Goal: Task Accomplishment & Management: Complete application form

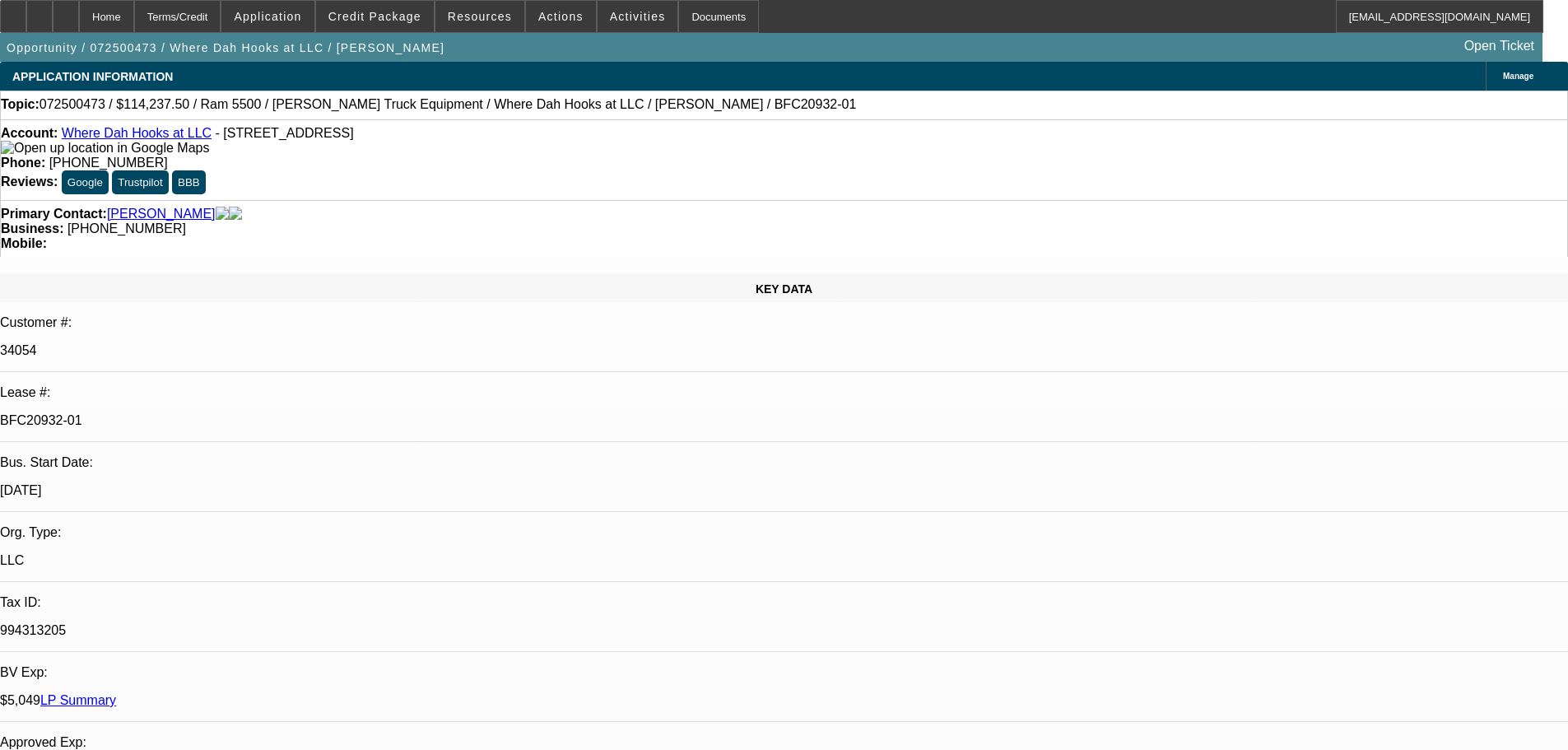
select select "0"
select select "2"
select select "0.1"
select select "4"
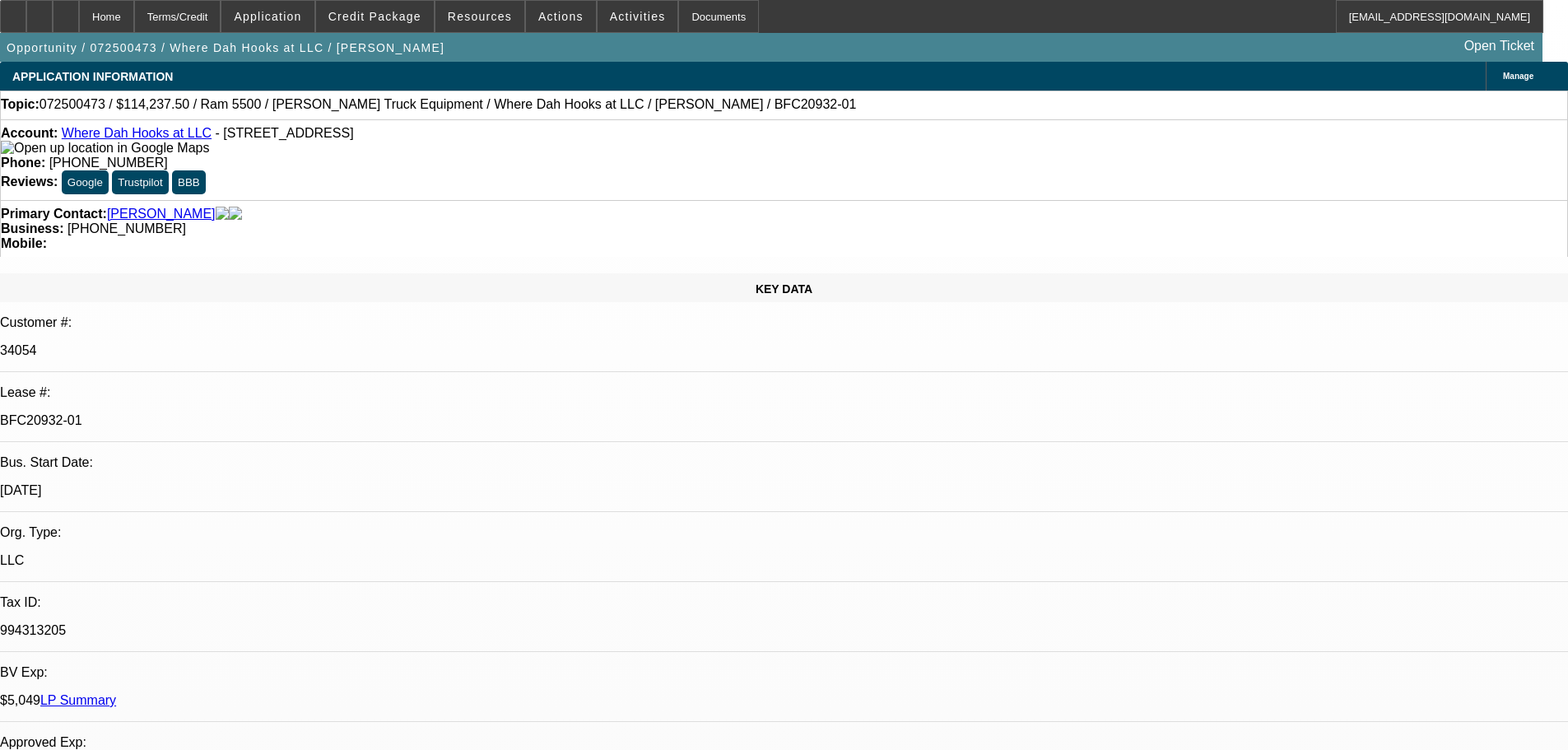
select select "0"
select select "2"
select select "0.1"
select select "4"
select select "0"
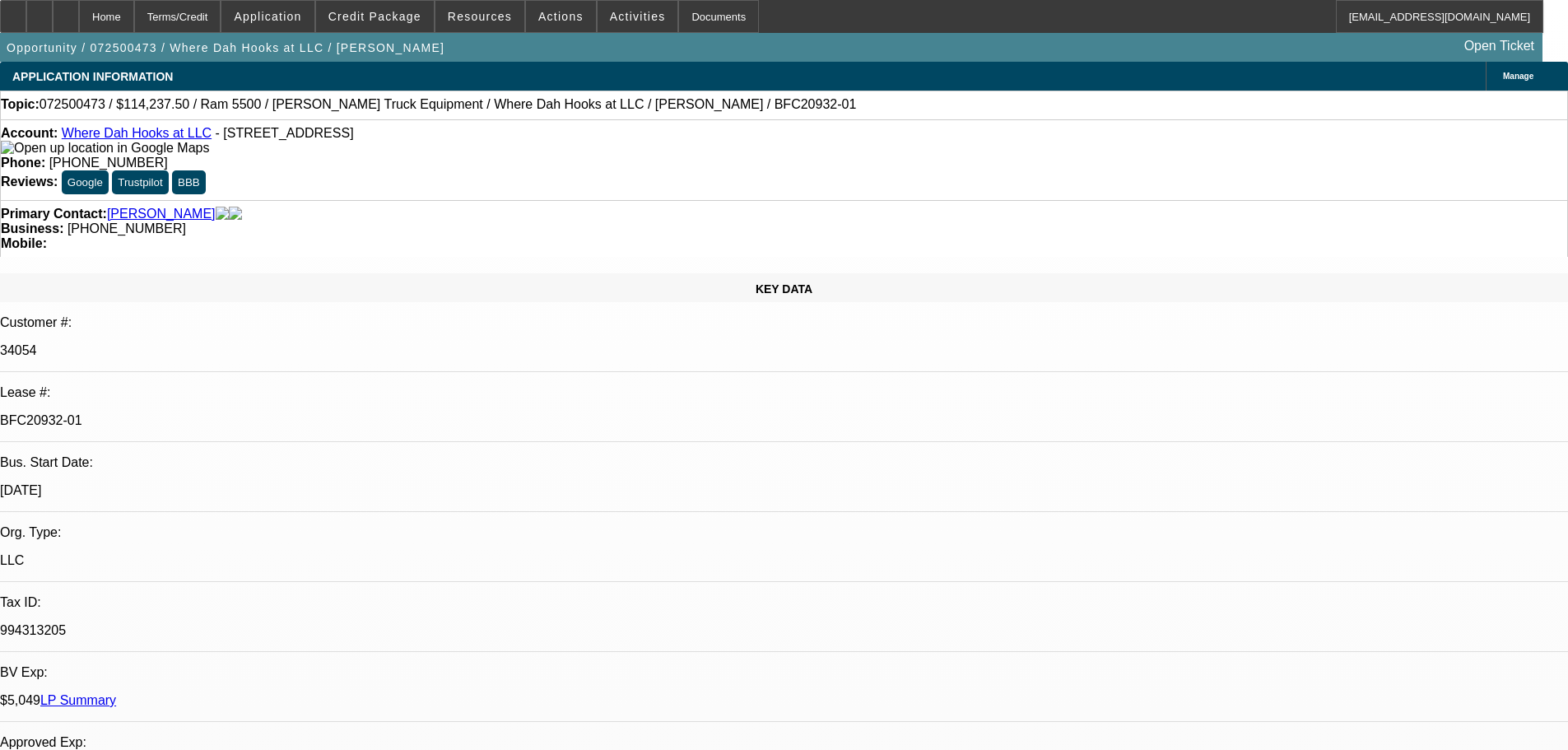
select select "2"
select select "0"
select select "6"
select select "0"
select select "2"
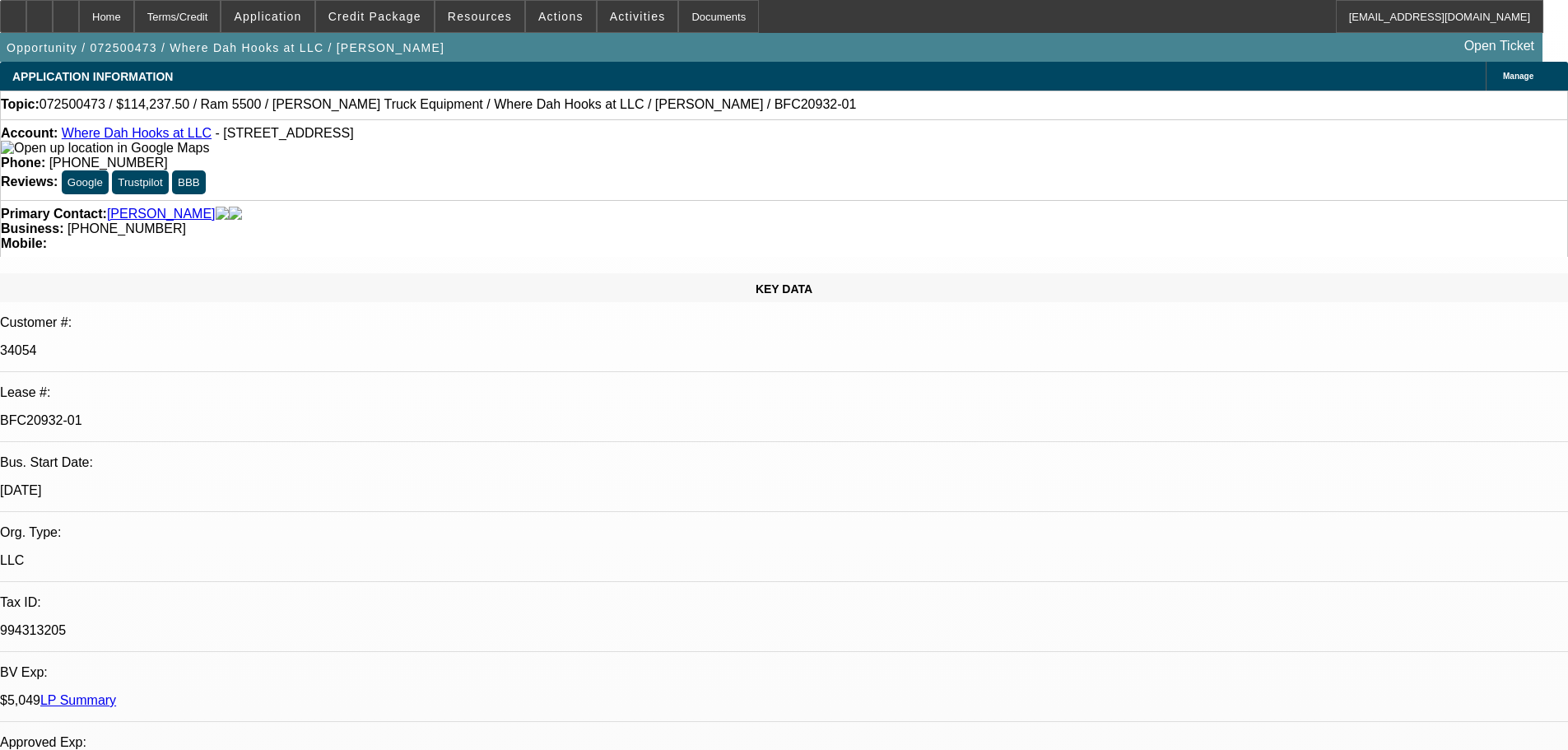
select select "0.1"
select select "4"
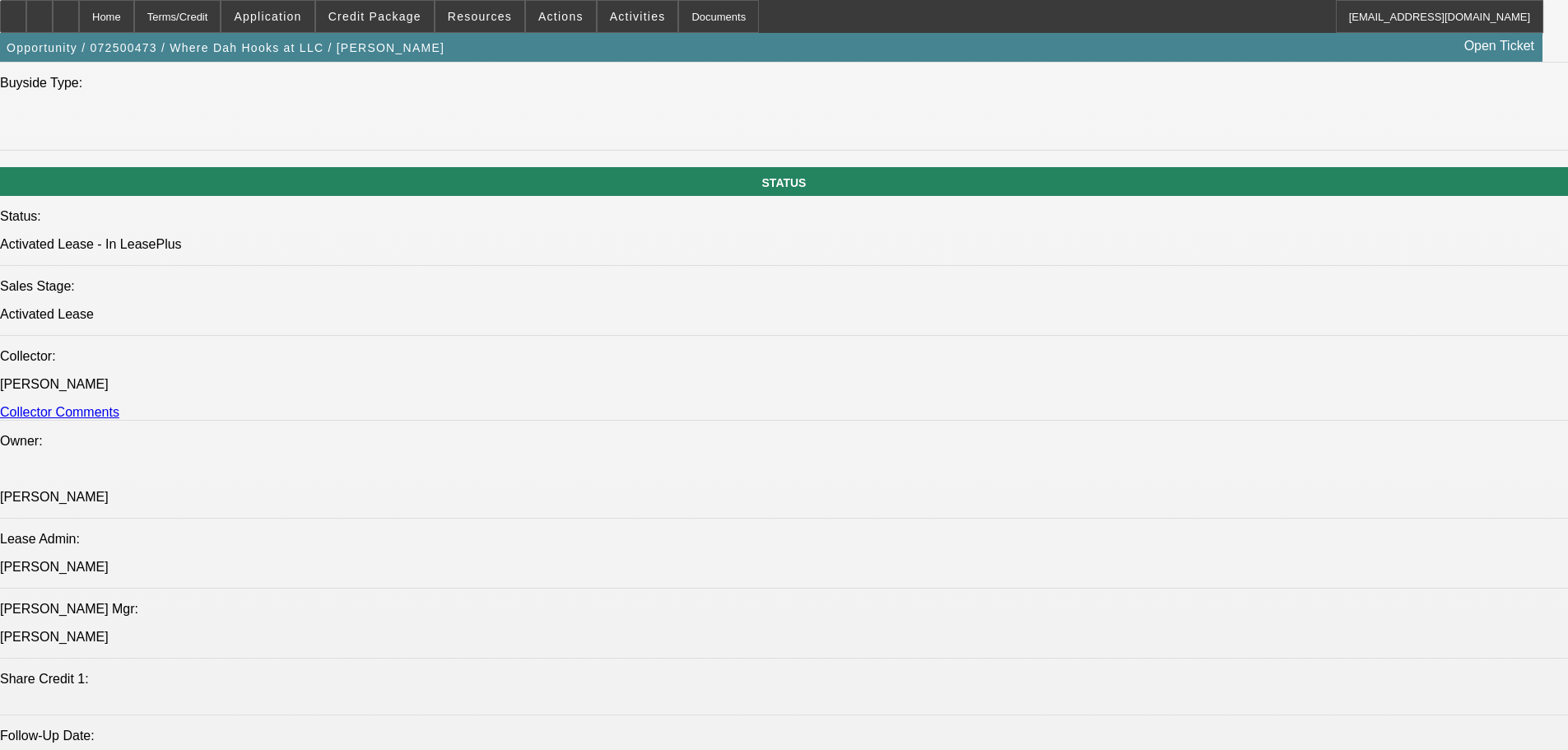
scroll to position [2058, 0]
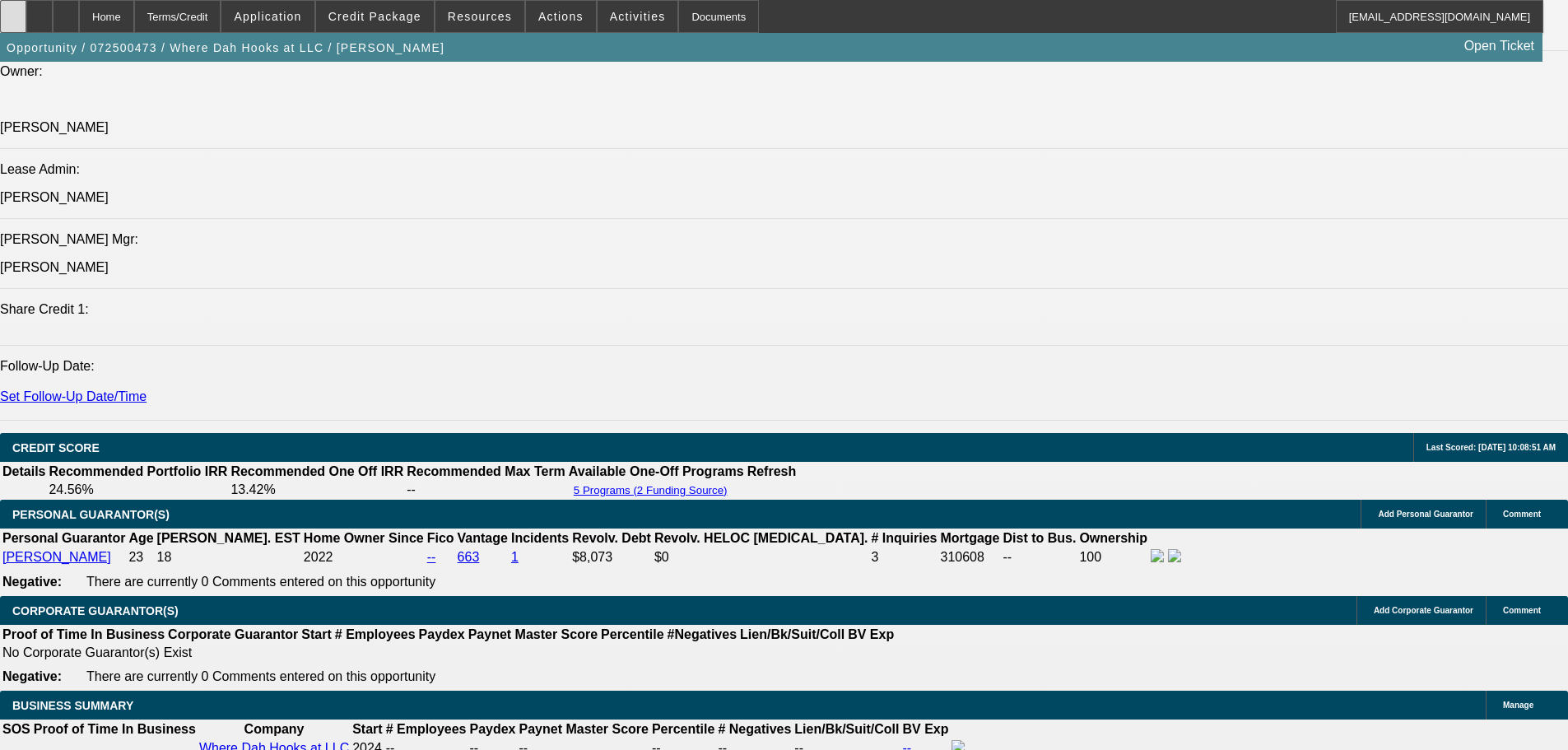
click at [13, 11] on icon at bounding box center [13, 11] width 0 height 0
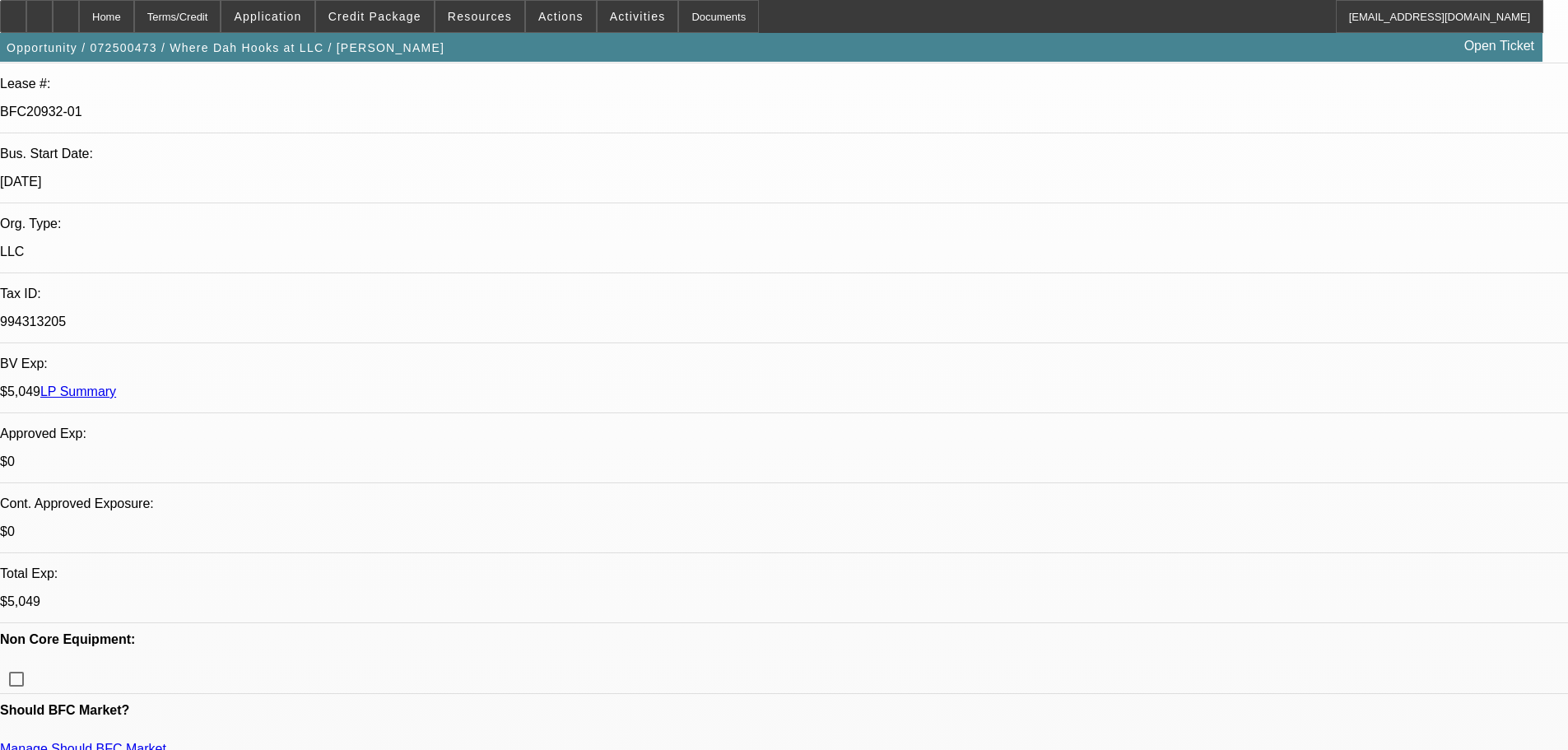
scroll to position [0, 0]
